Goal: Answer question/provide support: Share knowledge or assist other users

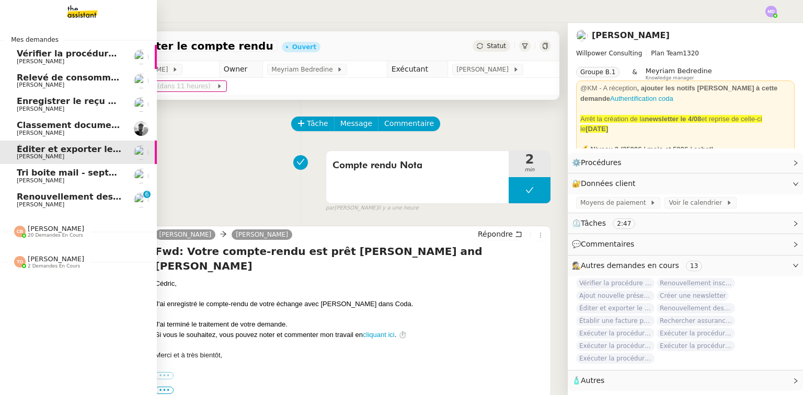
scroll to position [52, 0]
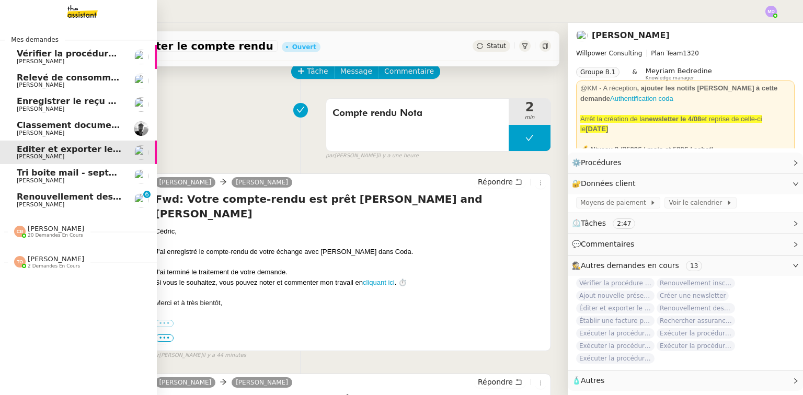
click at [27, 200] on span "Renouvellement des adhésions FTI - 1 septembre 2025" at bounding box center [146, 197] width 259 height 10
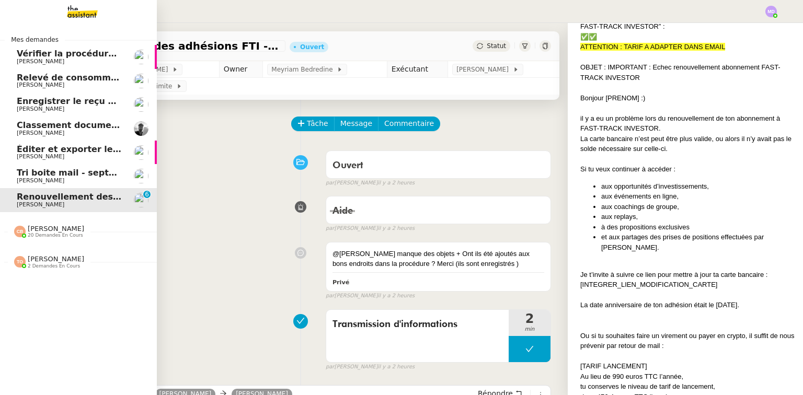
click at [59, 143] on link "Éditer et exporter le compte rendu [PERSON_NAME]" at bounding box center [78, 153] width 157 height 24
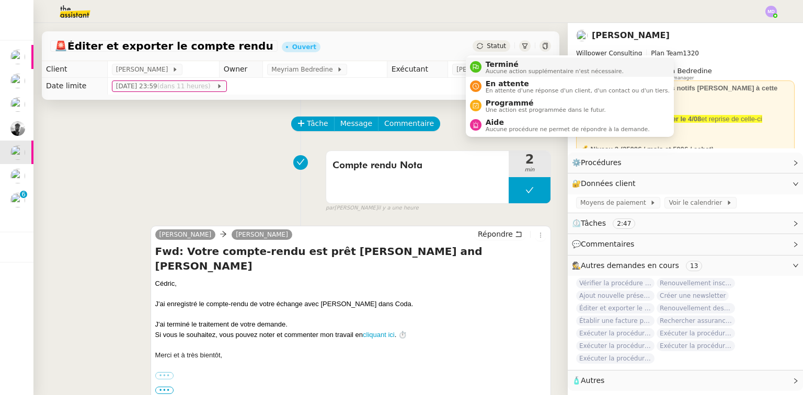
click at [493, 59] on li "Terminé Aucune action supplémentaire n'est nécessaire." at bounding box center [570, 66] width 208 height 19
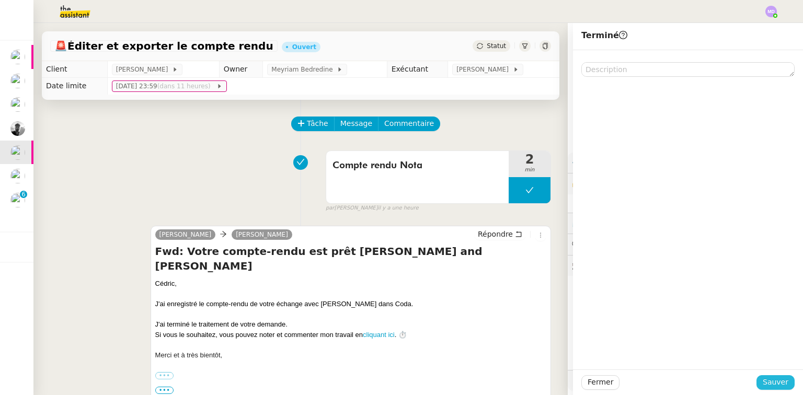
click at [776, 385] on span "Sauver" at bounding box center [775, 382] width 26 height 12
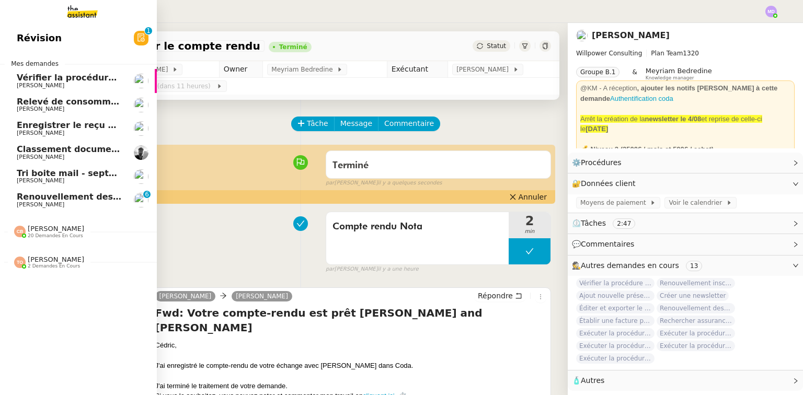
click at [61, 229] on span "[PERSON_NAME]" at bounding box center [56, 229] width 56 height 8
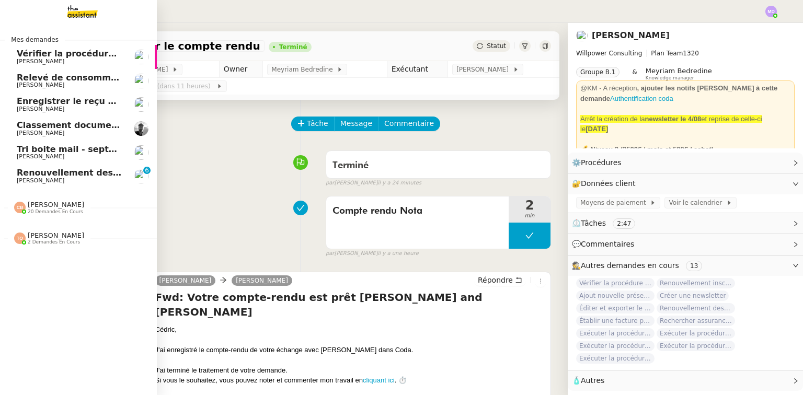
click at [94, 151] on span "Tri boite mail - septembre 2025" at bounding box center [91, 149] width 148 height 10
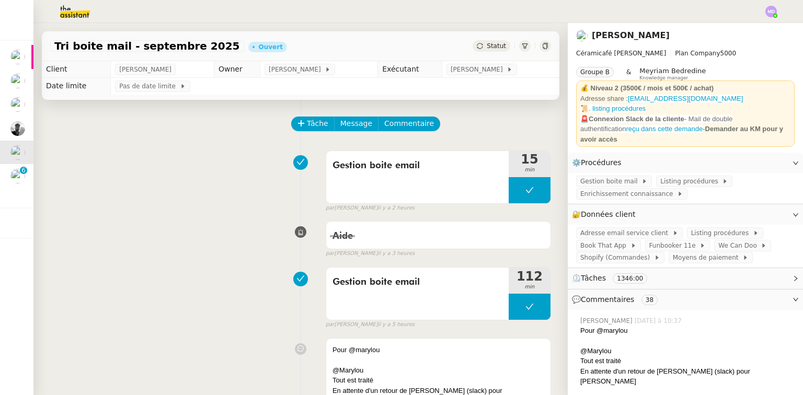
scroll to position [36, 0]
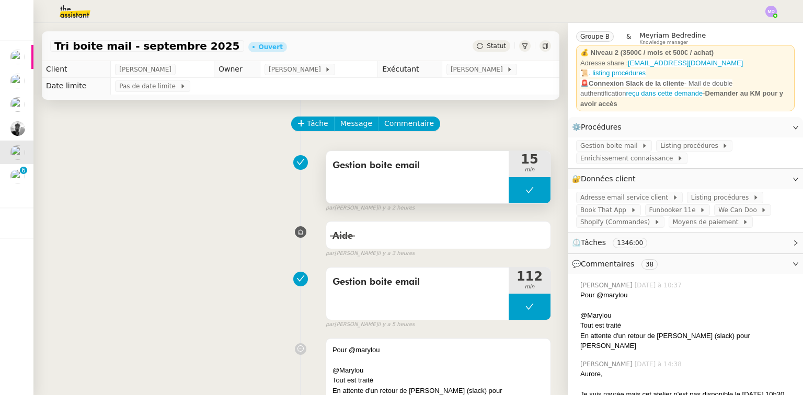
click at [514, 188] on button at bounding box center [530, 190] width 42 height 26
click at [514, 188] on div at bounding box center [519, 190] width 21 height 26
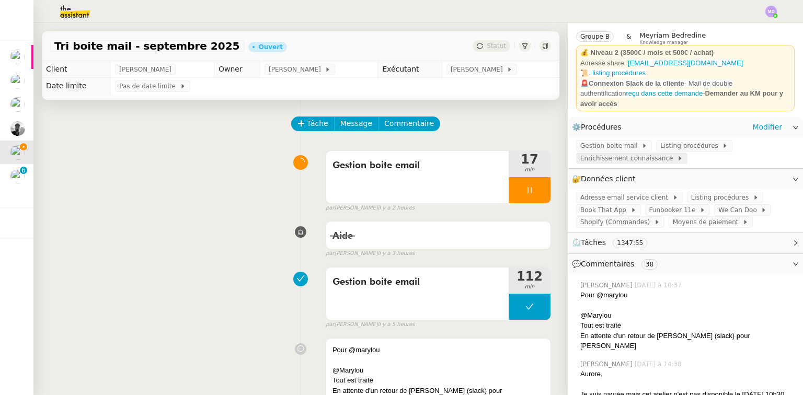
click at [646, 153] on span "Enrichissement connaissance" at bounding box center [628, 158] width 97 height 10
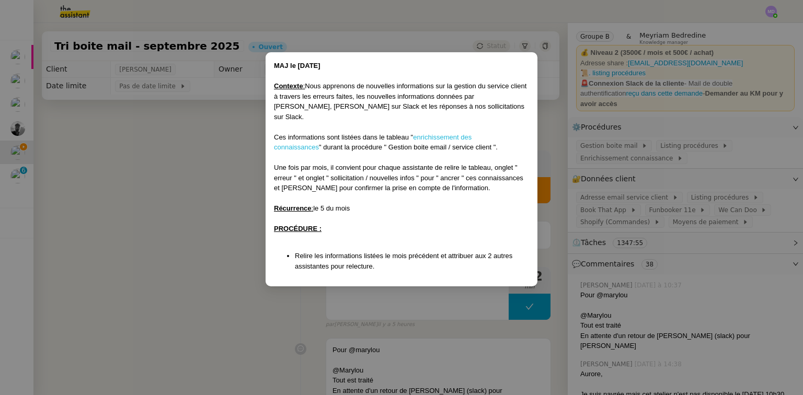
click at [440, 133] on link "enrichissement des connaissances" at bounding box center [373, 142] width 198 height 18
drag, startPoint x: 220, startPoint y: 187, endPoint x: 115, endPoint y: 156, distance: 109.5
click at [211, 186] on nz-modal-container "MAJ le [DATE] Contexte : Nous apprenons de nouvelles informations sur la gestio…" at bounding box center [401, 197] width 803 height 395
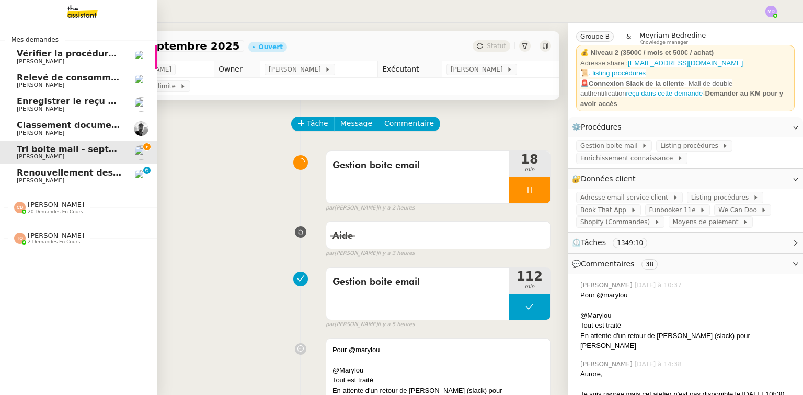
click at [19, 128] on span "Classement documents bancaires - septembre 2025" at bounding box center [139, 125] width 245 height 10
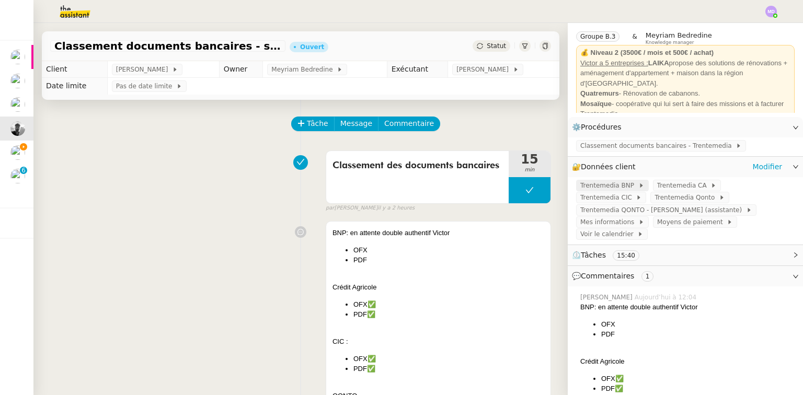
click at [634, 184] on span at bounding box center [636, 185] width 4 height 7
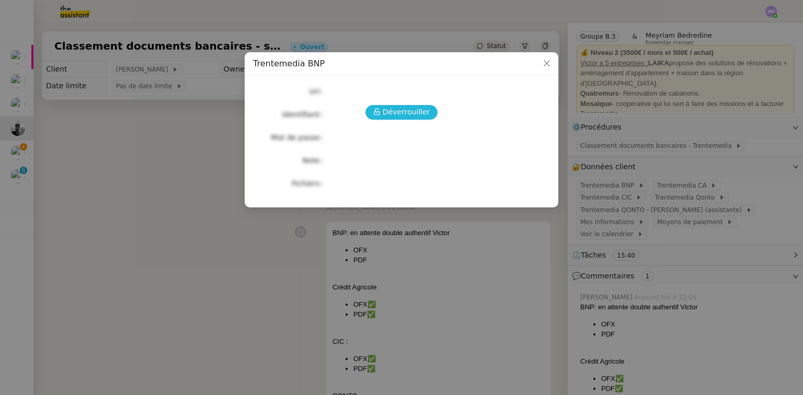
drag, startPoint x: 404, startPoint y: 113, endPoint x: 396, endPoint y: 113, distance: 8.4
click at [403, 113] on span "Déverrouiller" at bounding box center [407, 112] width 48 height 12
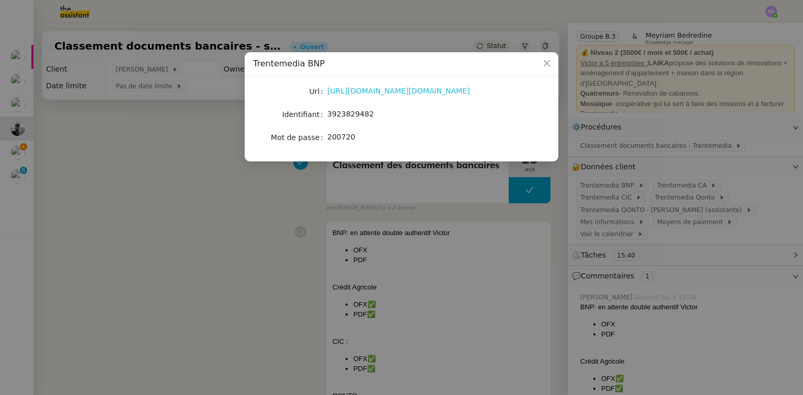
click at [381, 91] on link "[URL][DOMAIN_NAME][DOMAIN_NAME]" at bounding box center [398, 91] width 143 height 8
click at [130, 188] on nz-modal-container "Trentemedia BNP Url [URL][DOMAIN_NAME][DOMAIN_NAME] Identifiant 3923829482 Mot …" at bounding box center [401, 197] width 803 height 395
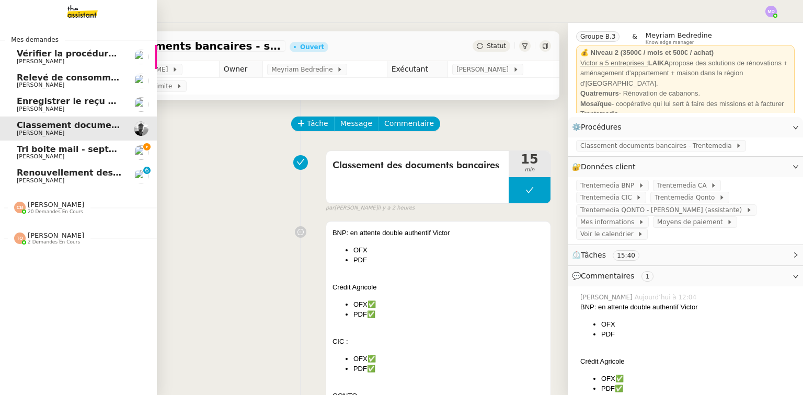
click at [6, 151] on link "Tri boite mail - [DATE] [PERSON_NAME]" at bounding box center [78, 153] width 157 height 24
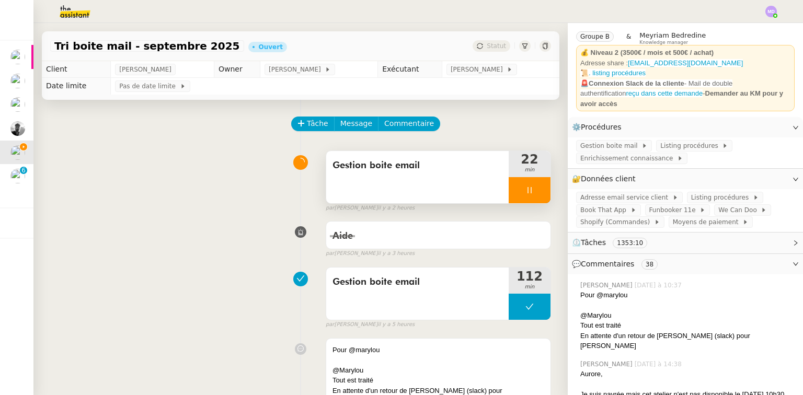
click at [525, 186] on div at bounding box center [530, 190] width 42 height 26
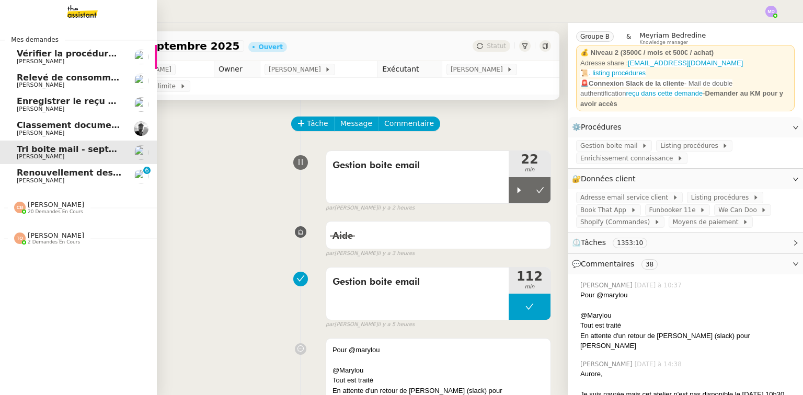
click at [25, 127] on span "Classement documents bancaires - septembre 2025" at bounding box center [139, 125] width 245 height 10
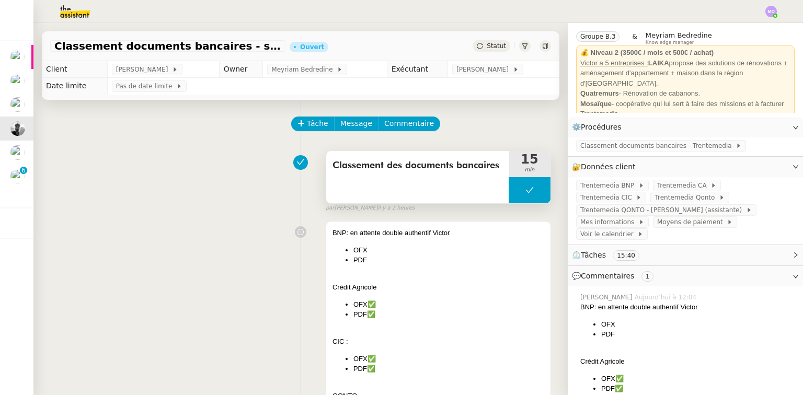
click at [509, 192] on button at bounding box center [530, 190] width 42 height 26
click at [517, 192] on icon at bounding box center [519, 190] width 4 height 6
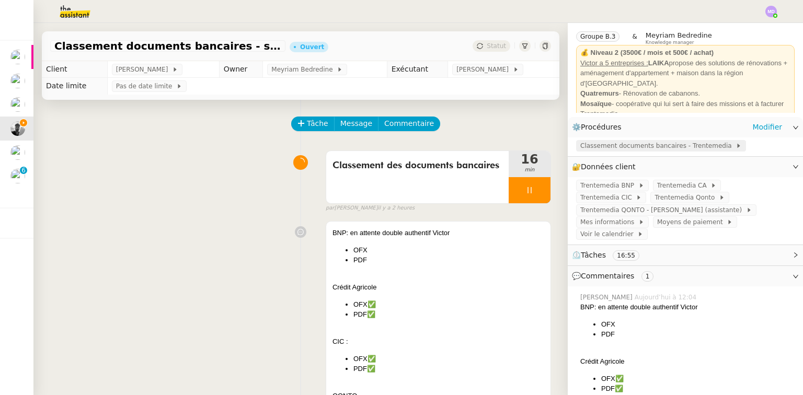
click at [621, 149] on span "Classement documents bancaires - Trentemedia" at bounding box center [657, 146] width 155 height 10
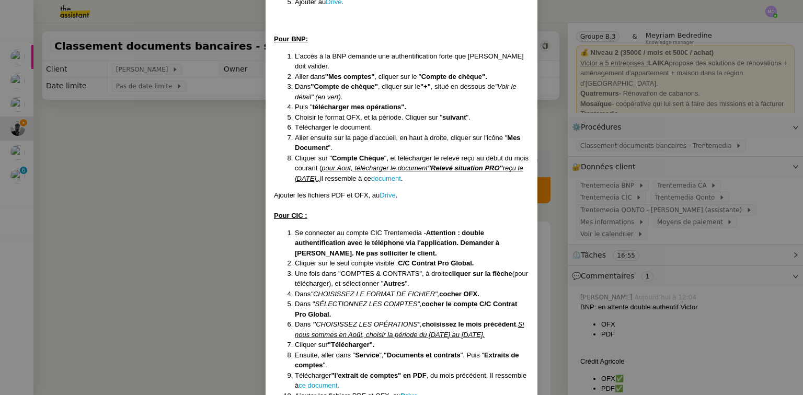
scroll to position [544, 0]
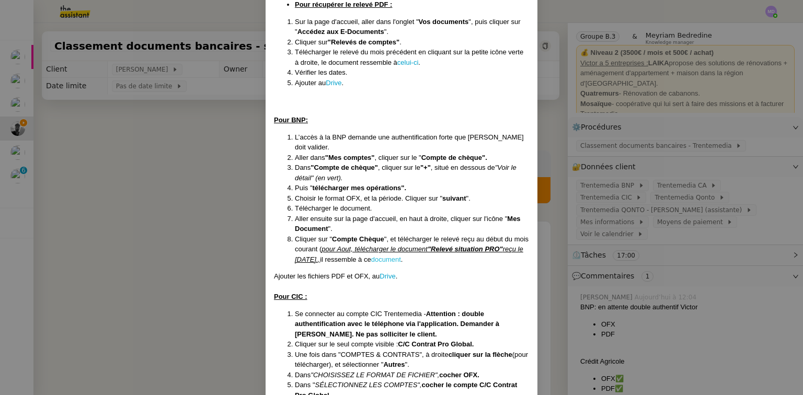
click at [395, 256] on link "document" at bounding box center [386, 260] width 30 height 8
click at [384, 272] on link "Drive" at bounding box center [387, 276] width 16 height 8
click at [205, 225] on nz-modal-container "Mise à jour le [DATE] ﻿(procédure réactivée depuis le [DATE]) Contexte : [PERSO…" at bounding box center [401, 197] width 803 height 395
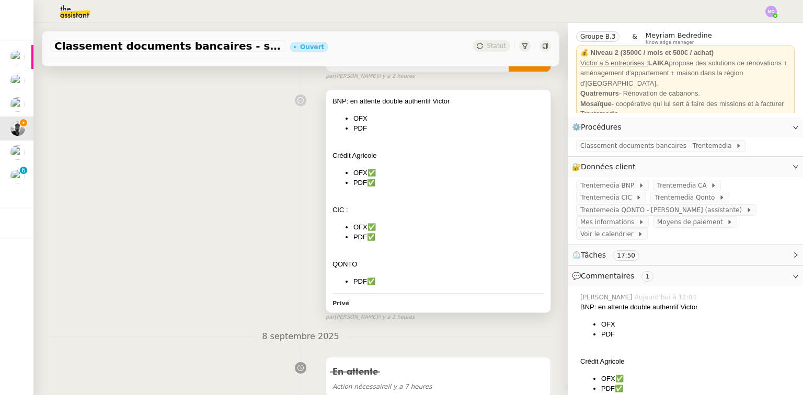
scroll to position [72, 0]
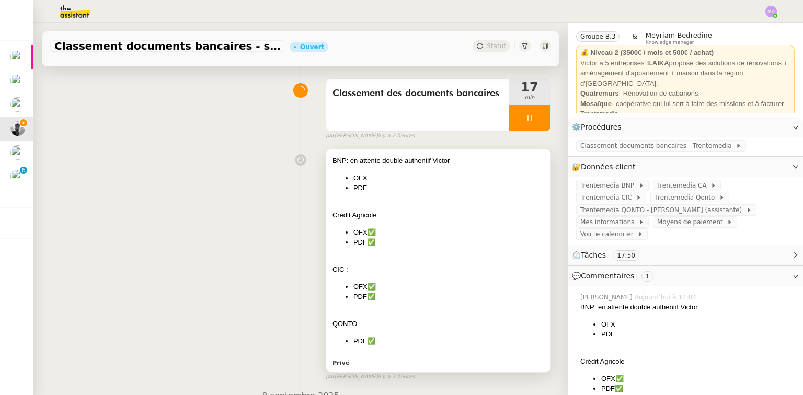
click at [429, 209] on div at bounding box center [438, 205] width 212 height 10
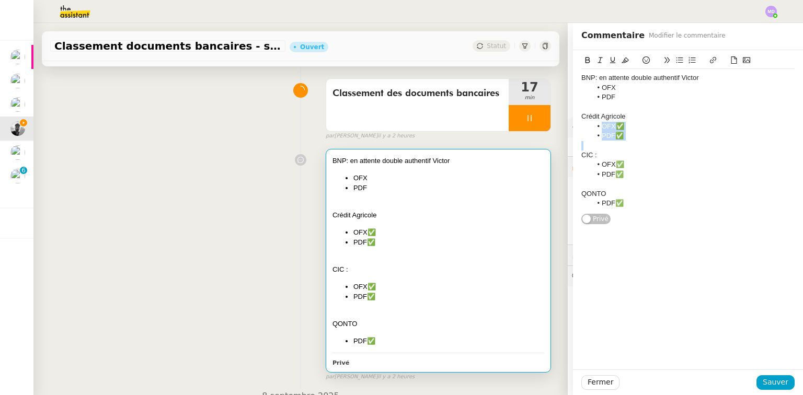
drag, startPoint x: 603, startPoint y: 132, endPoint x: 592, endPoint y: 128, distance: 12.2
click at [592, 128] on div "BNP: en attente double authentif Victor OFX PDF Crédit Agricole OFX✅ PDF✅ CIC :…" at bounding box center [687, 140] width 213 height 143
drag, startPoint x: 619, startPoint y: 98, endPoint x: 591, endPoint y: 84, distance: 31.3
click at [591, 84] on ul "OFX PDF" at bounding box center [687, 92] width 213 height 19
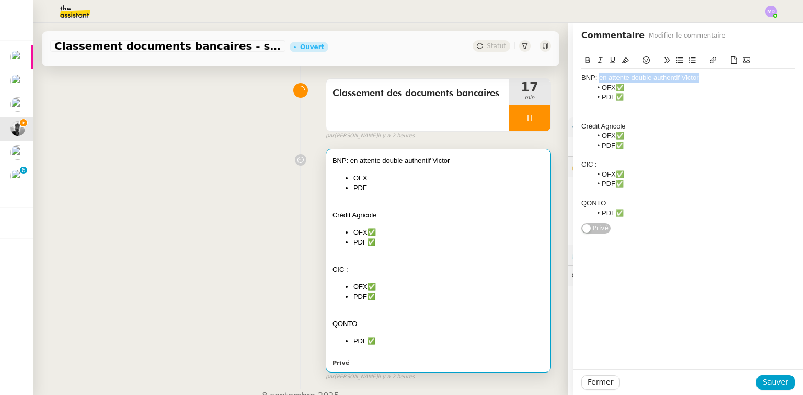
drag, startPoint x: 594, startPoint y: 76, endPoint x: 698, endPoint y: 78, distance: 104.5
click at [698, 78] on div "BNP: en attente double authentif Victor" at bounding box center [687, 77] width 213 height 9
click at [773, 383] on span "Sauver" at bounding box center [775, 382] width 26 height 12
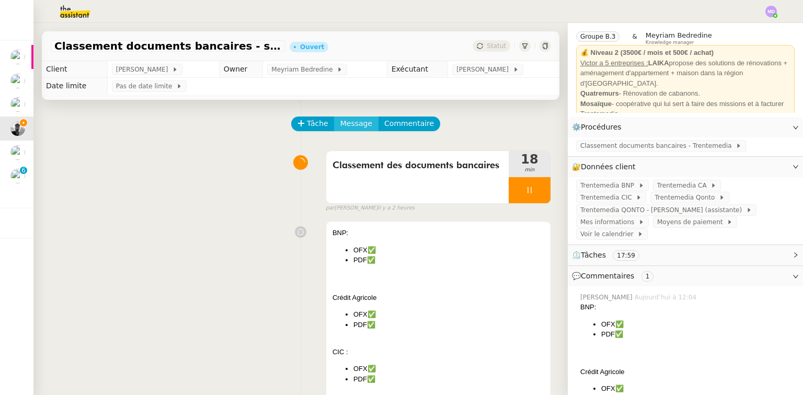
drag, startPoint x: 344, startPoint y: 122, endPoint x: 344, endPoint y: 130, distance: 7.8
click at [344, 123] on span "Message" at bounding box center [356, 124] width 32 height 12
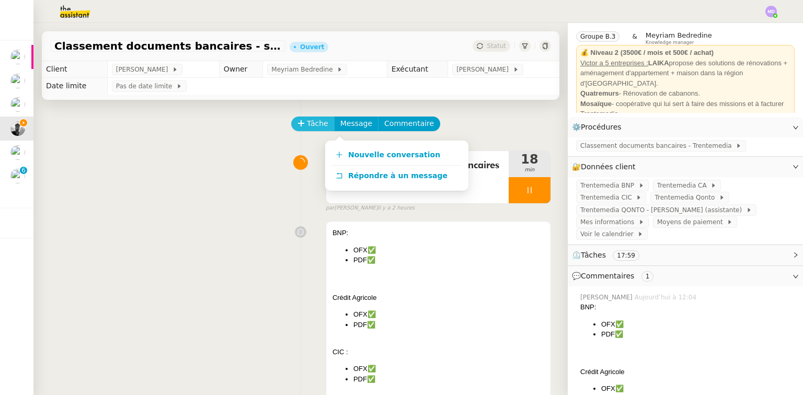
click at [309, 128] on span "Tâche" at bounding box center [317, 124] width 21 height 12
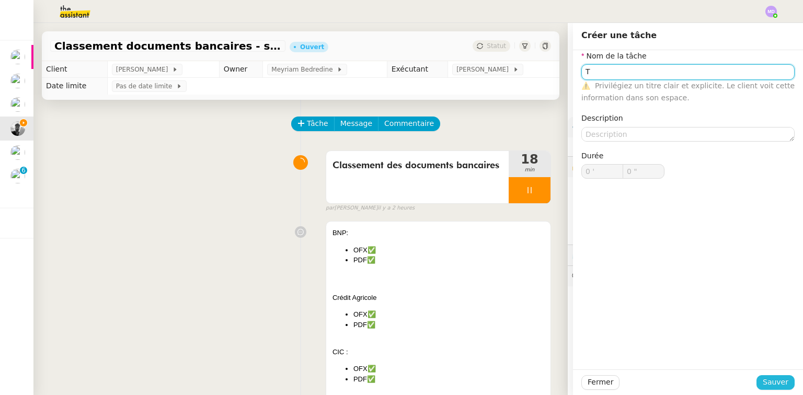
type input "T"
click at [765, 382] on span "Sauver" at bounding box center [775, 382] width 26 height 12
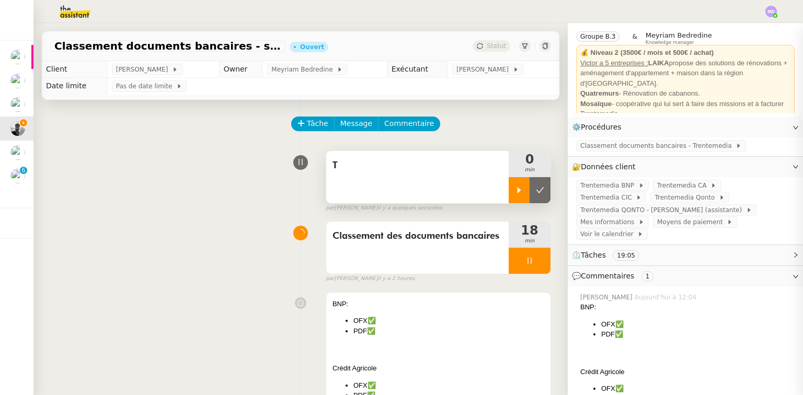
click at [513, 192] on div at bounding box center [519, 190] width 21 height 26
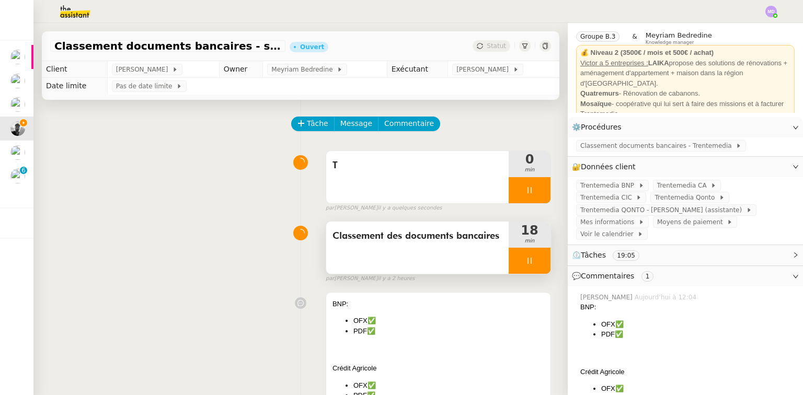
drag, startPoint x: 517, startPoint y: 261, endPoint x: 525, endPoint y: 262, distance: 7.3
click at [525, 262] on icon at bounding box center [529, 261] width 8 height 8
click at [536, 262] on icon at bounding box center [540, 261] width 8 height 8
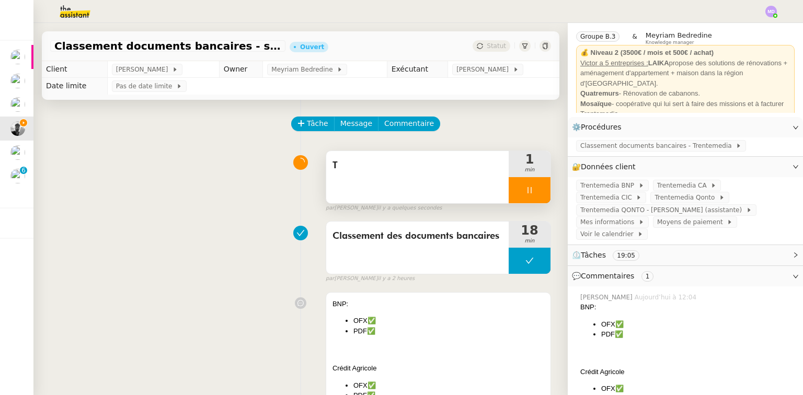
click at [394, 181] on div "T" at bounding box center [417, 177] width 182 height 52
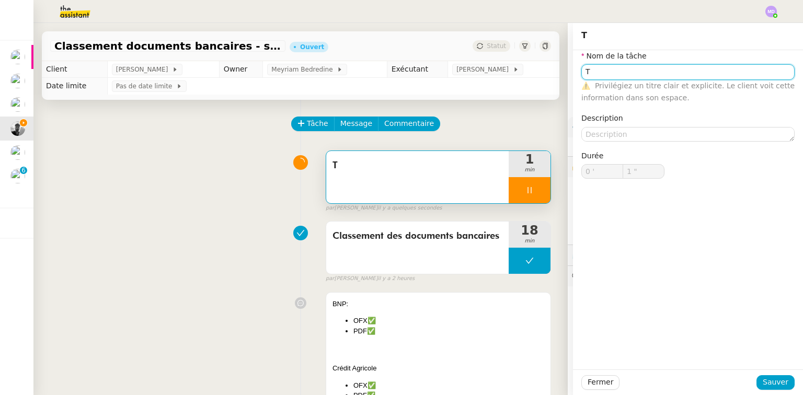
click at [649, 76] on input "T" at bounding box center [687, 71] width 213 height 15
type input "Tra"
type input "2 ""
type input "Transmissio"
type input "3 ""
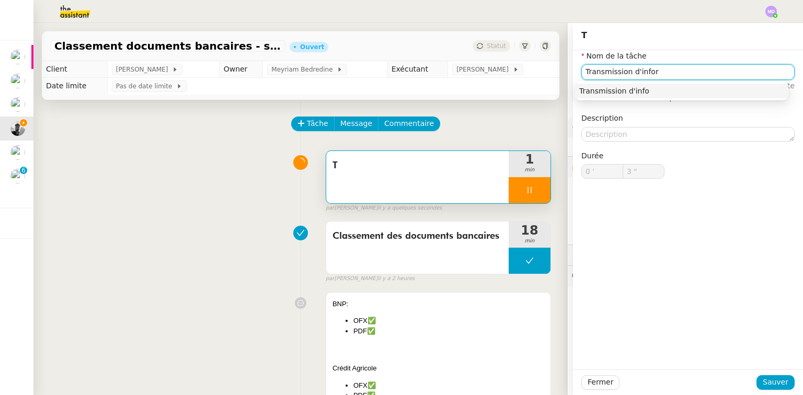
type input "Transmission d'inform"
type input "4 ""
type input "Transmission d'informations"
click at [656, 94] on div "Transmission d'informations" at bounding box center [681, 90] width 205 height 9
type input "6 ""
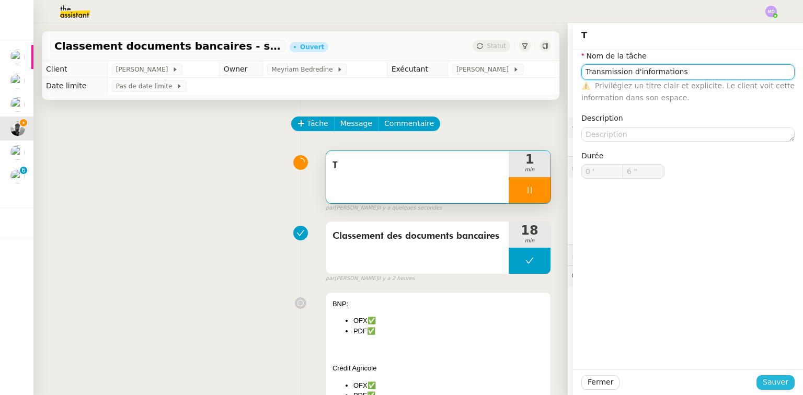
type input "Transmission d'informations"
click at [770, 382] on span "Sauver" at bounding box center [775, 382] width 26 height 12
type input "7 ""
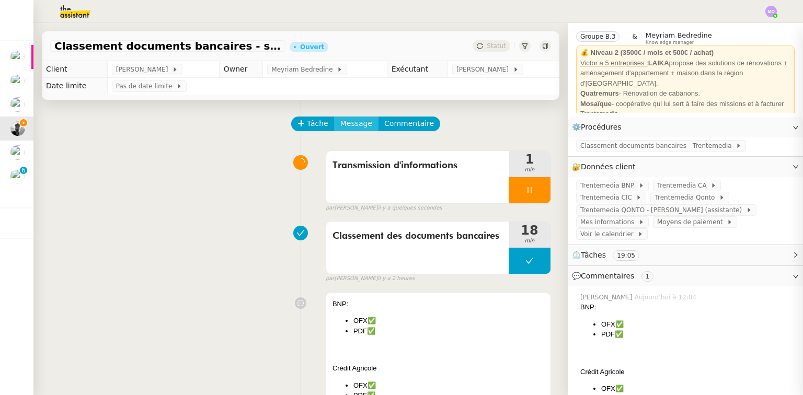
click at [359, 129] on span "Message" at bounding box center [356, 124] width 32 height 12
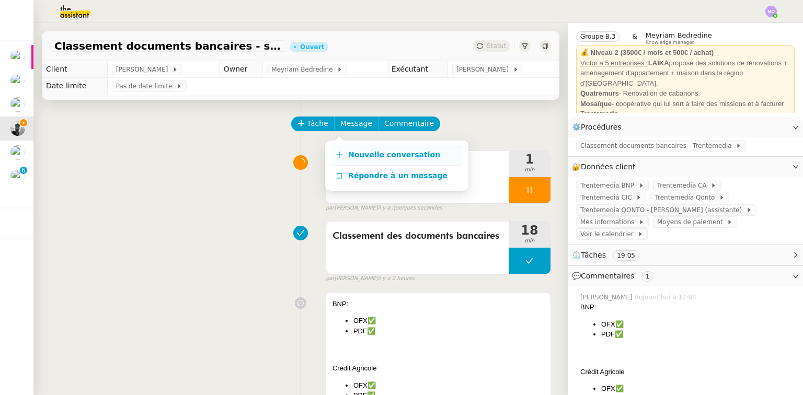
click at [359, 151] on span "Nouvelle conversation" at bounding box center [394, 155] width 92 height 8
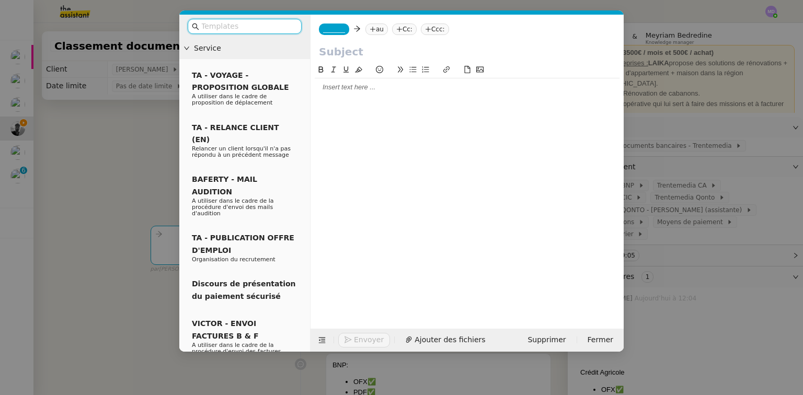
click at [91, 42] on nz-modal-container "Service TA - VOYAGE - PROPOSITION GLOBALE A utiliser dans le cadre de propositi…" at bounding box center [401, 197] width 803 height 395
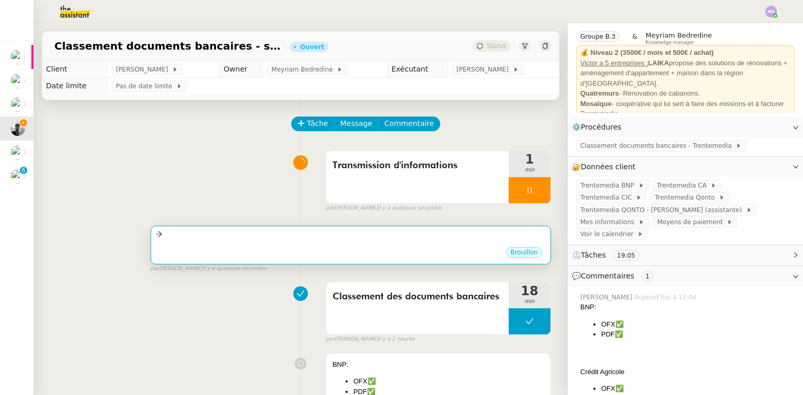
click at [281, 242] on div "•••" at bounding box center [350, 243] width 391 height 5
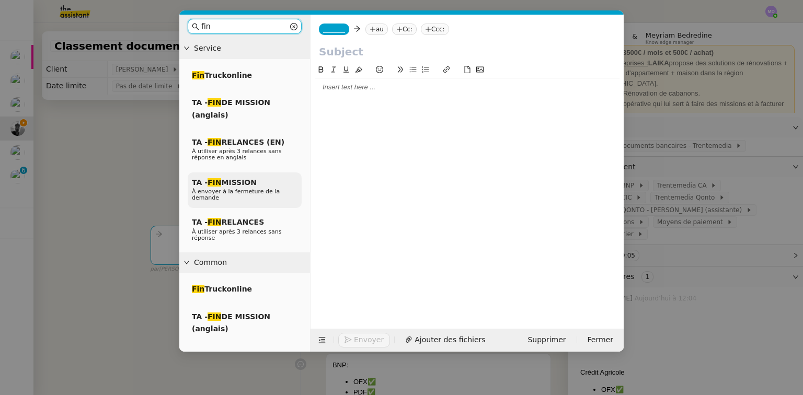
type input "fin"
click at [261, 180] on div "TA - FIN MISSION À envoyer à la fermeture de la demande" at bounding box center [245, 190] width 114 height 36
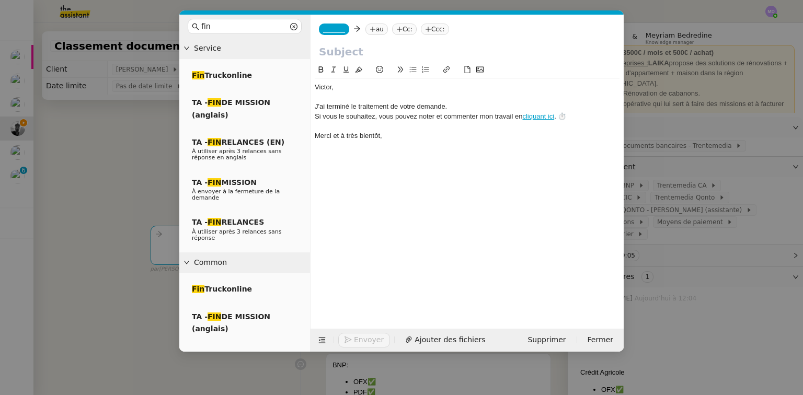
click at [326, 32] on span "_______" at bounding box center [334, 29] width 22 height 7
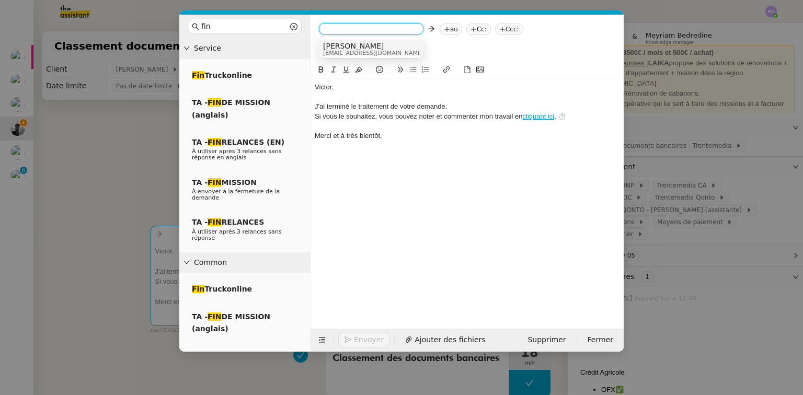
click at [334, 47] on span "[PERSON_NAME]" at bounding box center [373, 46] width 100 height 8
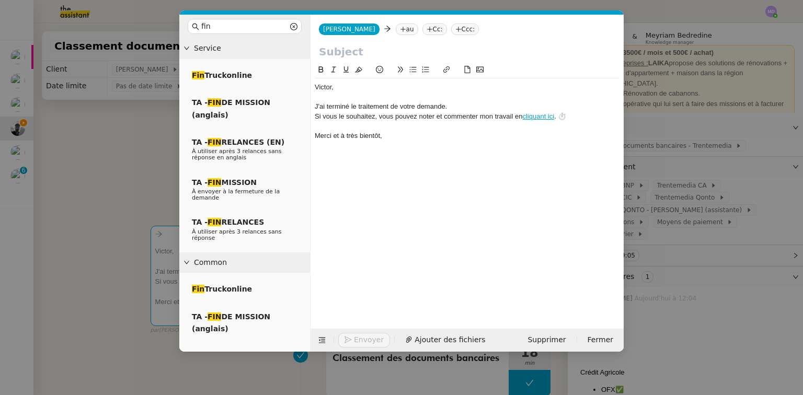
click at [396, 29] on nz-tag "au" at bounding box center [407, 29] width 22 height 11
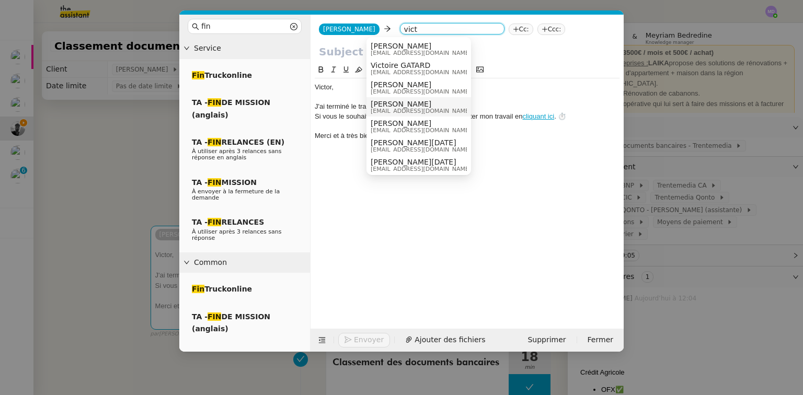
type input "vict"
click at [399, 102] on span "[PERSON_NAME]" at bounding box center [421, 104] width 100 height 8
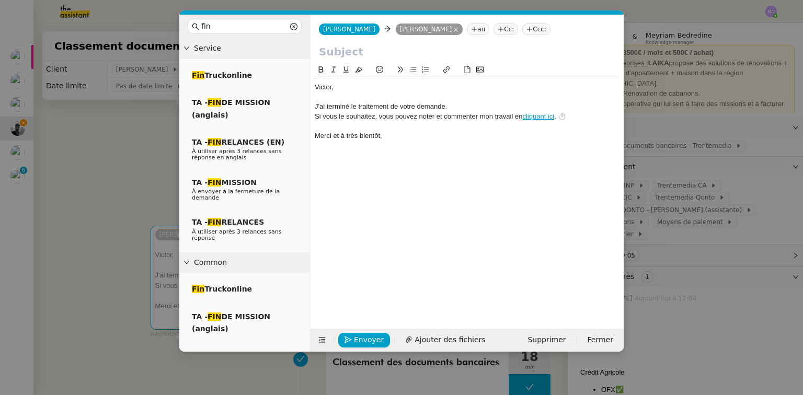
click at [372, 50] on input "text" at bounding box center [467, 52] width 296 height 16
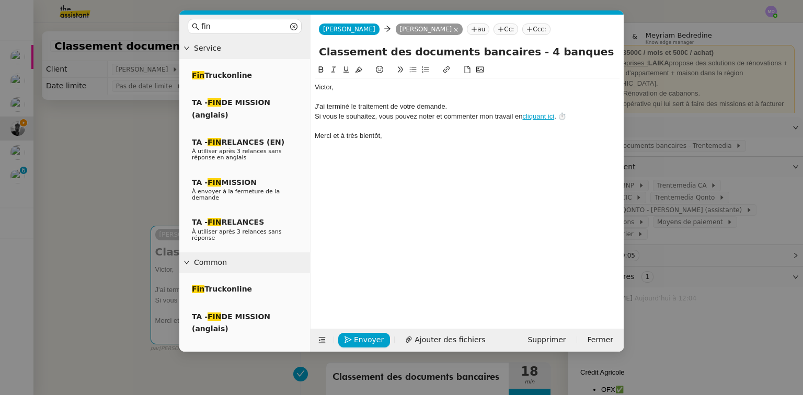
type input "Classement des documents bancaires - 4 banques OK"
click at [314, 88] on nz-spin "﻿Victor﻿, J'ai terminé le traitement de votre demande. Si vous le souhaitez, vo…" at bounding box center [466, 190] width 313 height 253
click at [316, 88] on div "﻿Victor﻿," at bounding box center [467, 87] width 305 height 9
click at [372, 341] on span "Envoyer" at bounding box center [369, 340] width 30 height 12
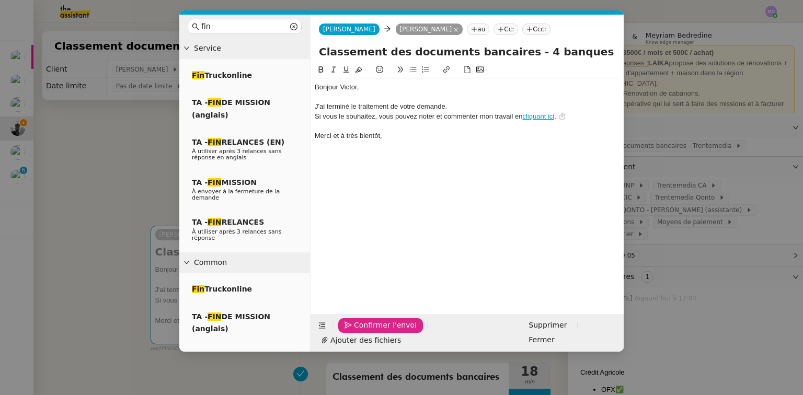
click at [372, 331] on span "Confirmer l'envoi" at bounding box center [385, 325] width 63 height 12
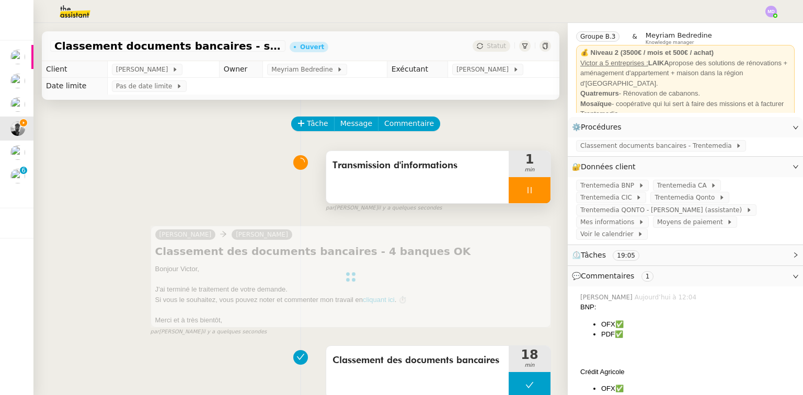
click at [532, 194] on div at bounding box center [530, 190] width 42 height 26
click at [536, 194] on icon at bounding box center [540, 190] width 8 height 8
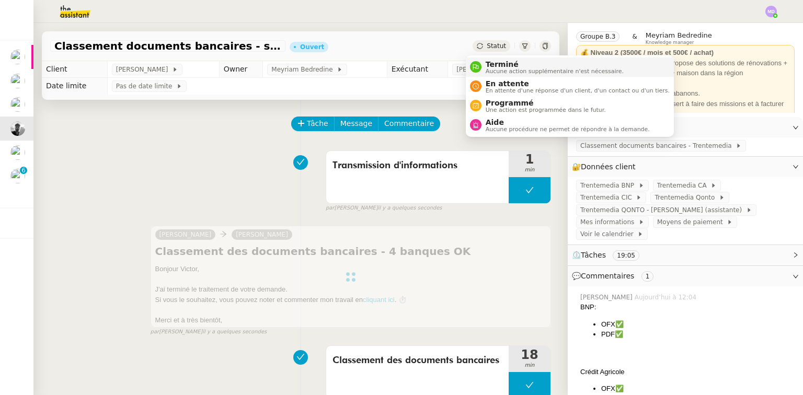
click at [483, 58] on li "Terminé Aucune action supplémentaire n'est nécessaire." at bounding box center [570, 66] width 208 height 19
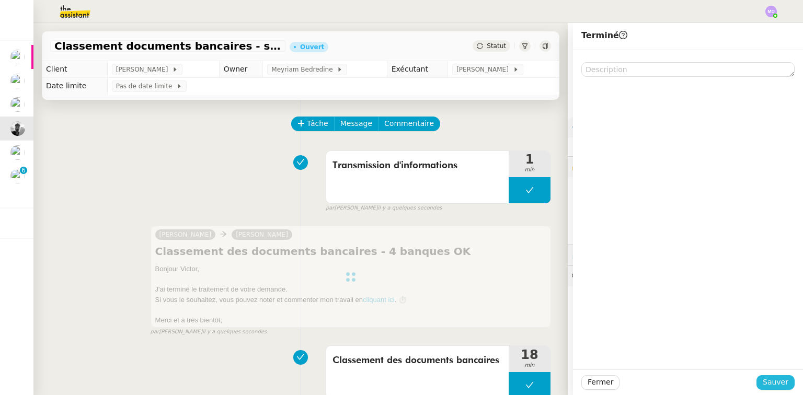
click at [773, 382] on span "Sauver" at bounding box center [775, 382] width 26 height 12
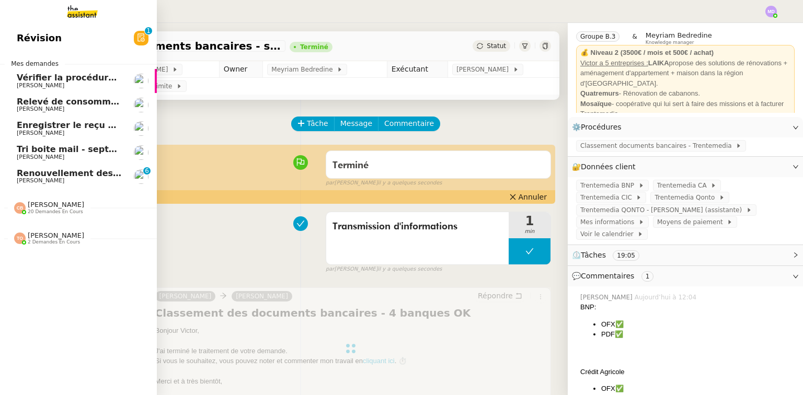
click at [60, 155] on span "[PERSON_NAME]" at bounding box center [41, 157] width 48 height 7
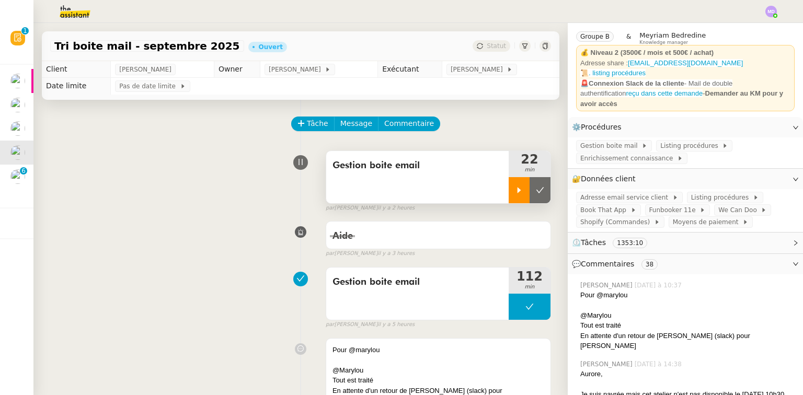
click at [515, 194] on icon at bounding box center [519, 190] width 8 height 8
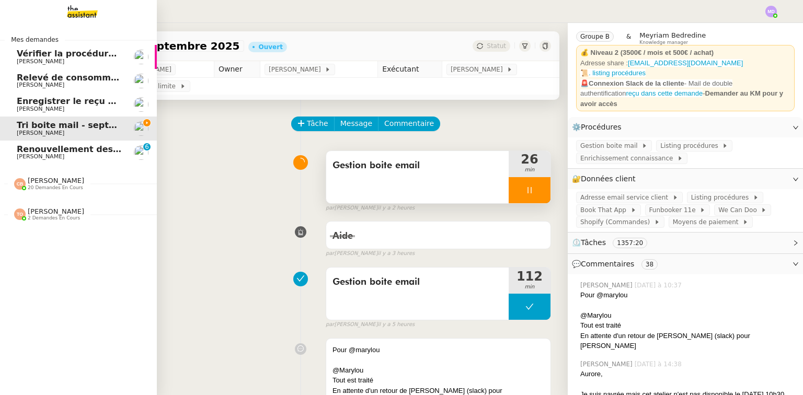
click at [50, 179] on span "[PERSON_NAME]" at bounding box center [56, 181] width 56 height 8
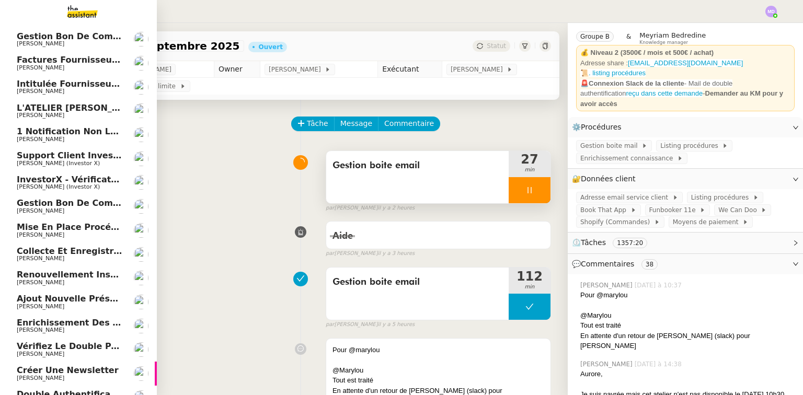
scroll to position [209, 0]
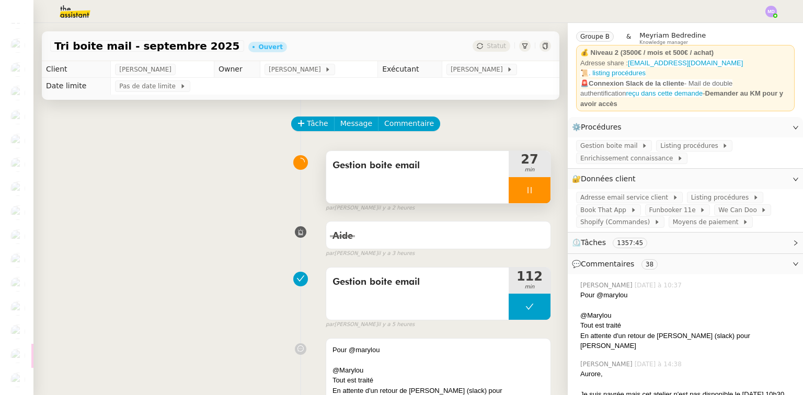
click at [526, 193] on div at bounding box center [530, 190] width 42 height 26
click at [536, 193] on icon at bounding box center [540, 190] width 8 height 8
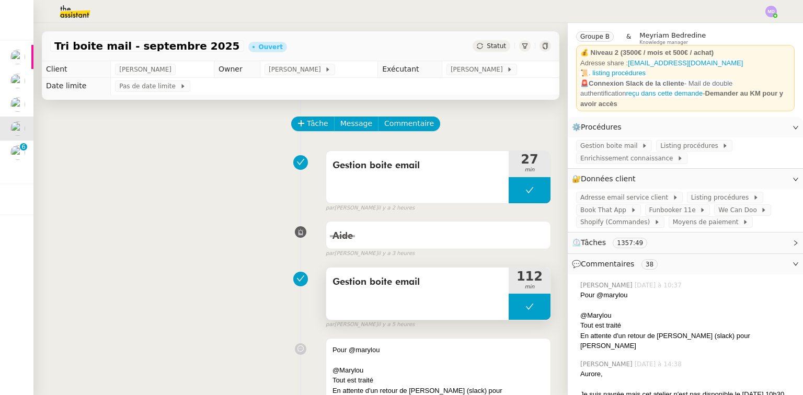
scroll to position [0, 0]
click at [509, 193] on button at bounding box center [530, 190] width 42 height 26
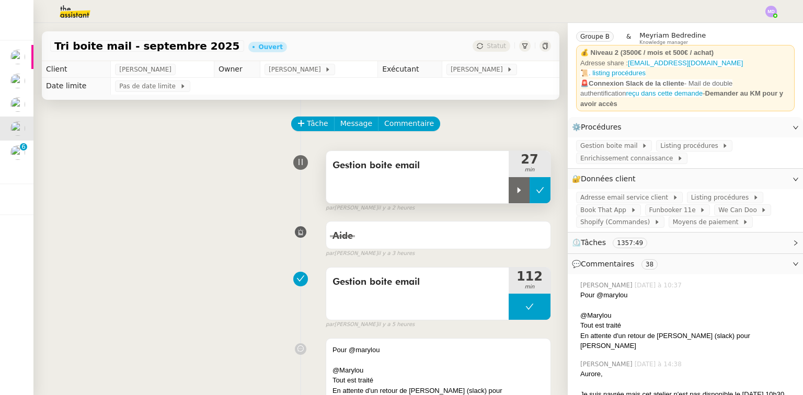
click at [515, 193] on icon at bounding box center [519, 190] width 8 height 8
click at [509, 193] on div at bounding box center [530, 190] width 42 height 26
click at [517, 190] on icon at bounding box center [519, 190] width 4 height 6
click at [399, 129] on span "Commentaire" at bounding box center [409, 124] width 50 height 12
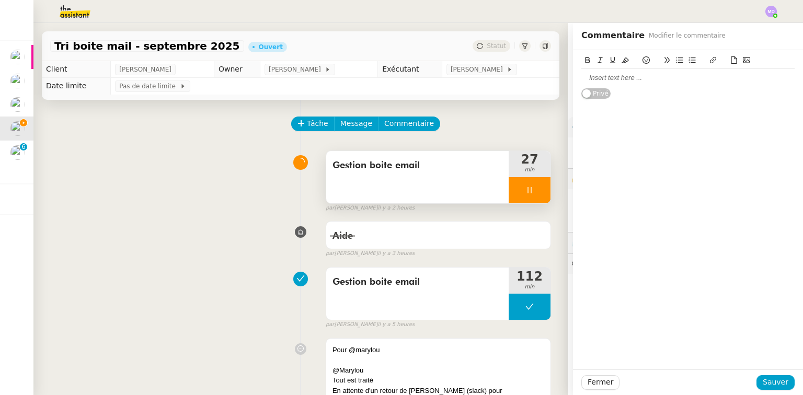
click at [661, 80] on div at bounding box center [687, 77] width 213 height 9
click at [648, 78] on div "@Coralie tout est à jour RAS" at bounding box center [687, 77] width 213 height 9
drag, startPoint x: 763, startPoint y: 387, endPoint x: 758, endPoint y: 378, distance: 10.1
click at [764, 387] on span "Sauver" at bounding box center [775, 382] width 26 height 12
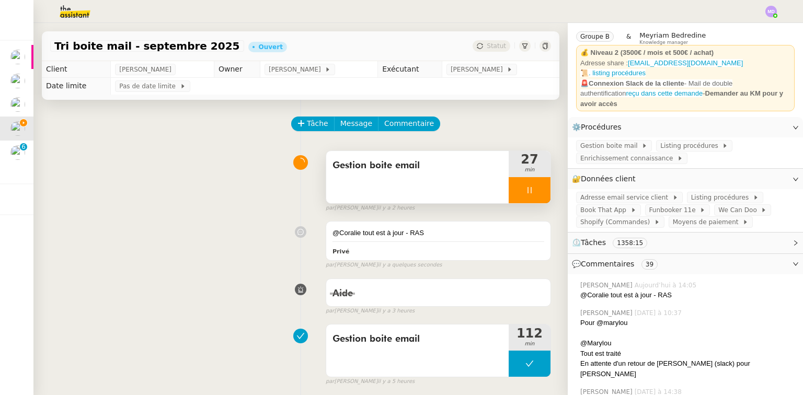
click at [521, 186] on div at bounding box center [530, 190] width 42 height 26
click at [529, 187] on button at bounding box center [539, 190] width 21 height 26
click at [472, 68] on span "[PERSON_NAME]" at bounding box center [478, 69] width 56 height 10
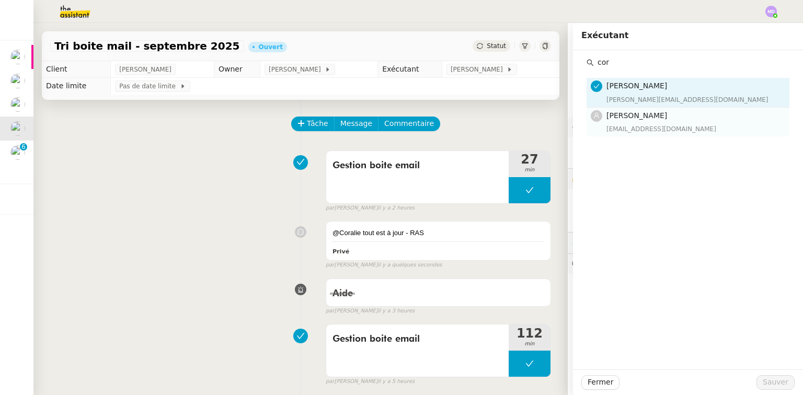
type input "cor"
click at [696, 124] on div "[EMAIL_ADDRESS][DOMAIN_NAME]" at bounding box center [694, 129] width 177 height 10
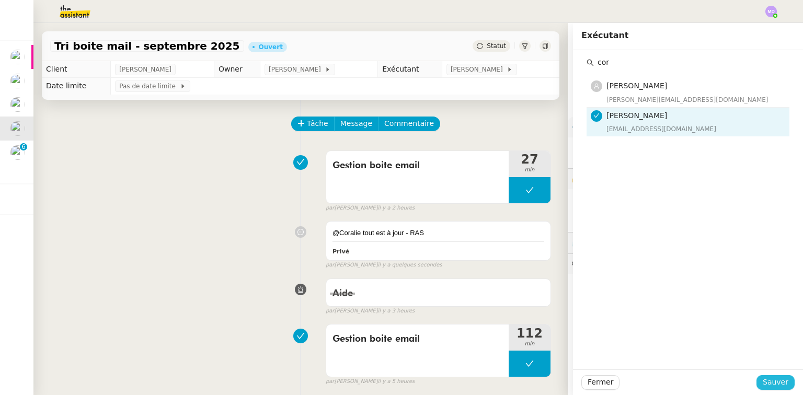
click at [776, 383] on span "Sauver" at bounding box center [775, 382] width 26 height 12
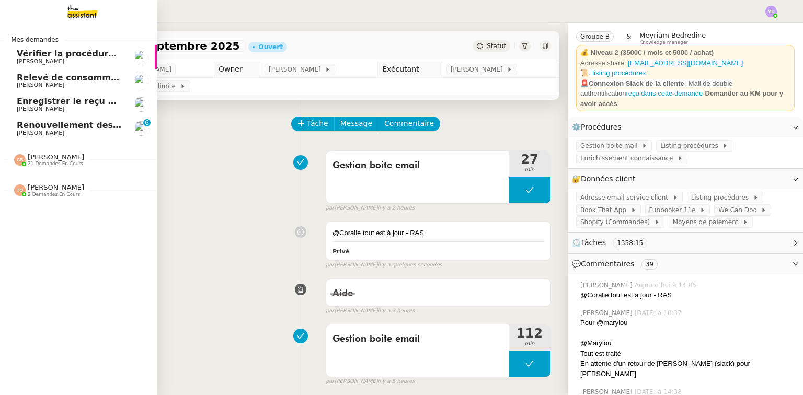
click at [52, 108] on span "[PERSON_NAME]" at bounding box center [41, 109] width 48 height 7
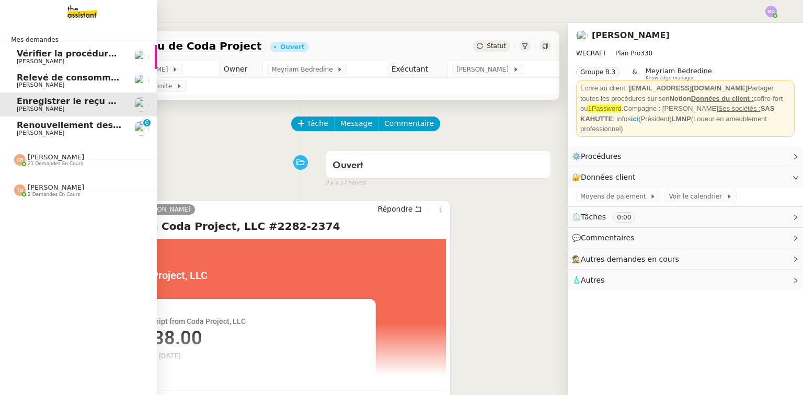
click at [60, 82] on span "Relevé de consommations - septembre 2025" at bounding box center [122, 78] width 210 height 10
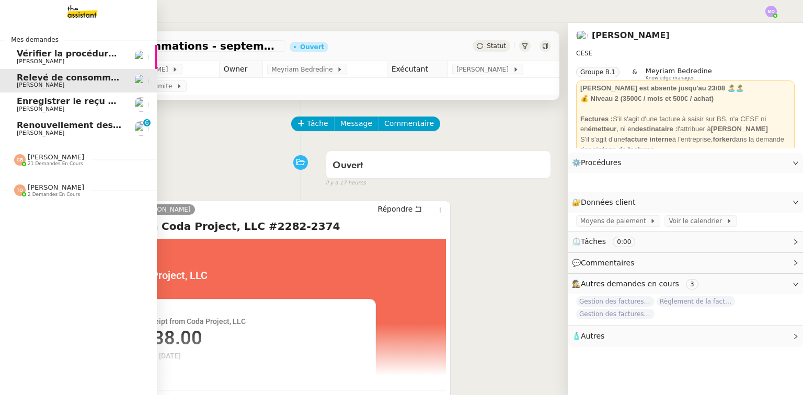
click at [59, 52] on span "Vérifier la procédure FTI" at bounding box center [74, 54] width 114 height 10
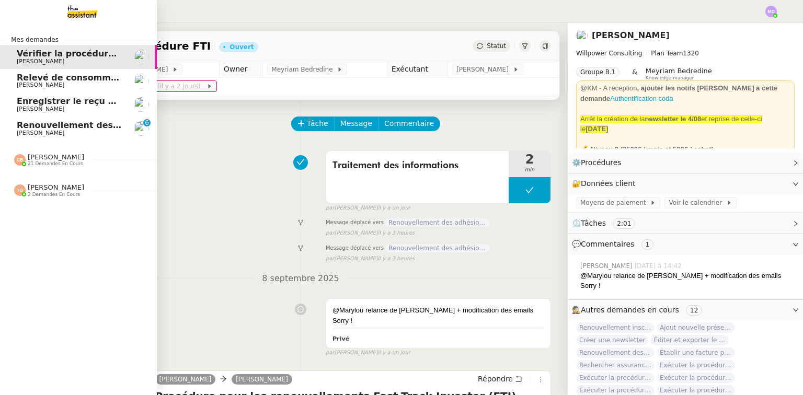
click at [17, 125] on span "Renouvellement des adhésions FTI - 1 septembre 2025" at bounding box center [146, 125] width 259 height 10
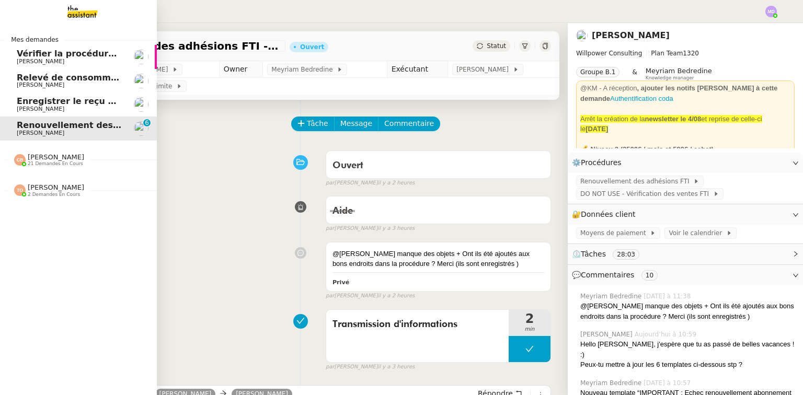
click at [41, 50] on span "Vérifier la procédure FTI" at bounding box center [74, 54] width 114 height 10
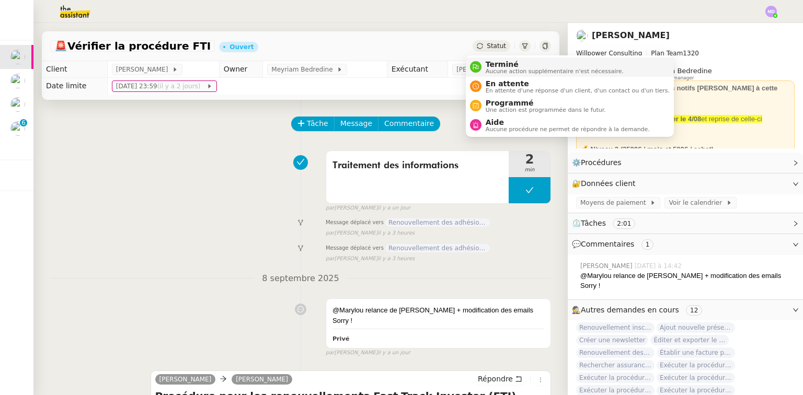
click at [494, 61] on span "Terminé" at bounding box center [555, 64] width 138 height 8
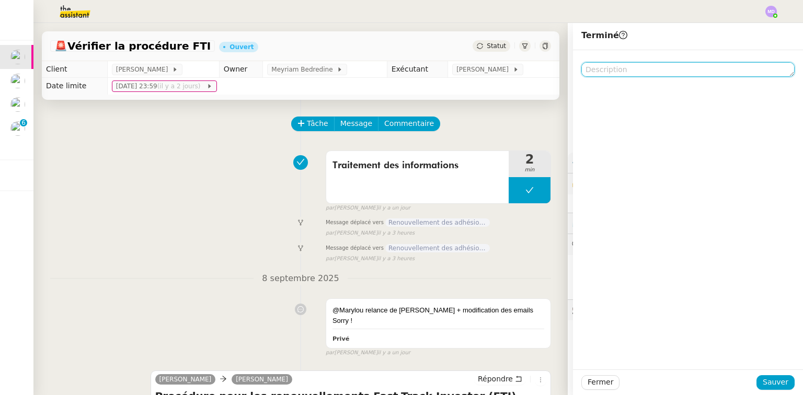
click at [597, 63] on textarea at bounding box center [687, 69] width 213 height 15
paste textarea "[URL][DOMAIN_NAME]"
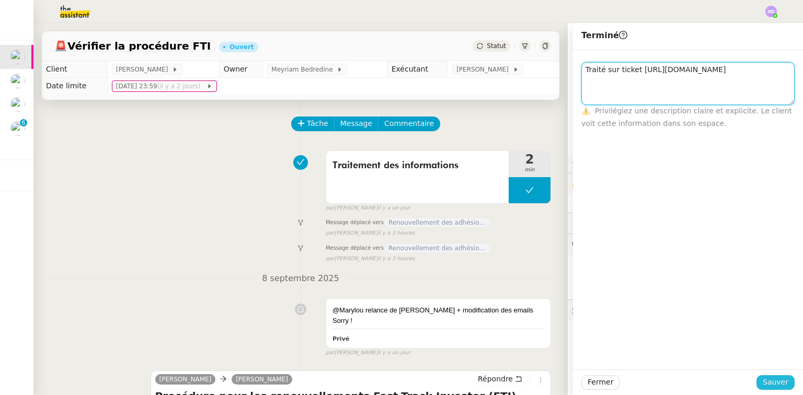
type textarea "Traité sur ticket [URL][DOMAIN_NAME]"
click at [765, 379] on span "Sauver" at bounding box center [775, 382] width 26 height 12
